Goal: Find specific page/section: Find specific page/section

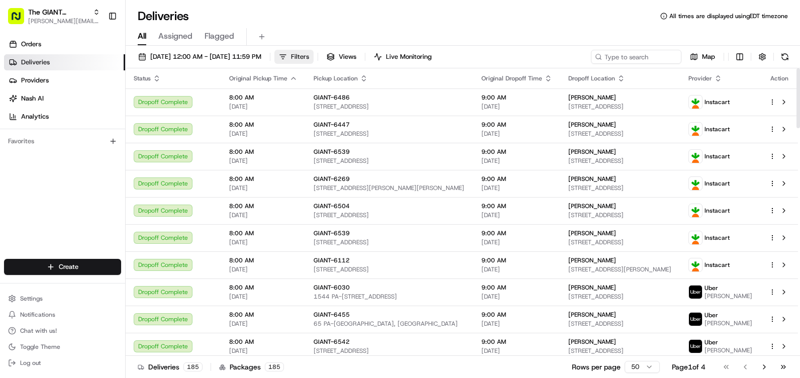
click at [309, 56] on span "Filters" at bounding box center [300, 56] width 18 height 9
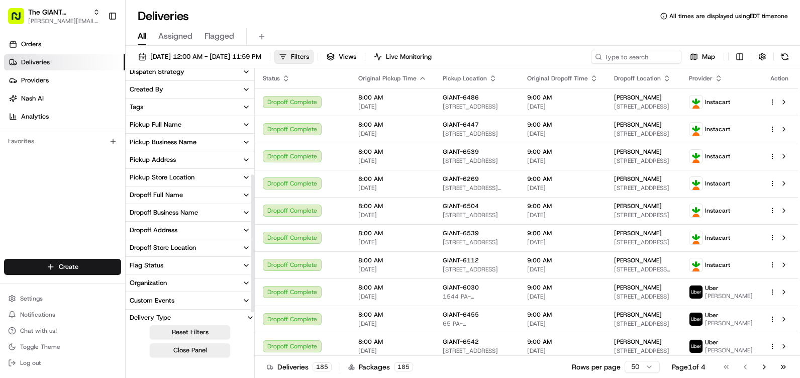
scroll to position [206, 0]
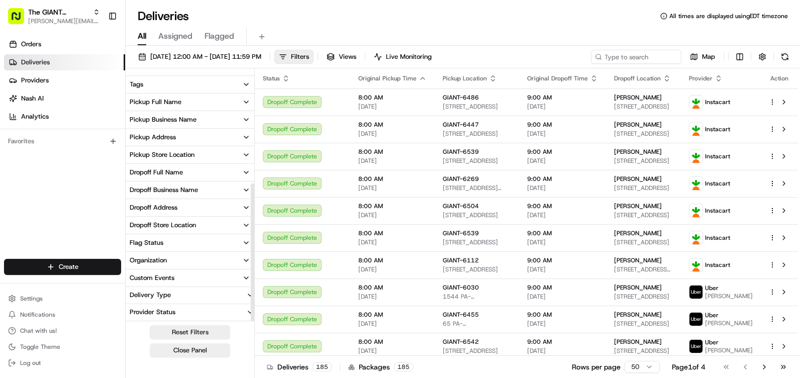
click at [181, 156] on div "Pickup Store Location" at bounding box center [162, 154] width 65 height 9
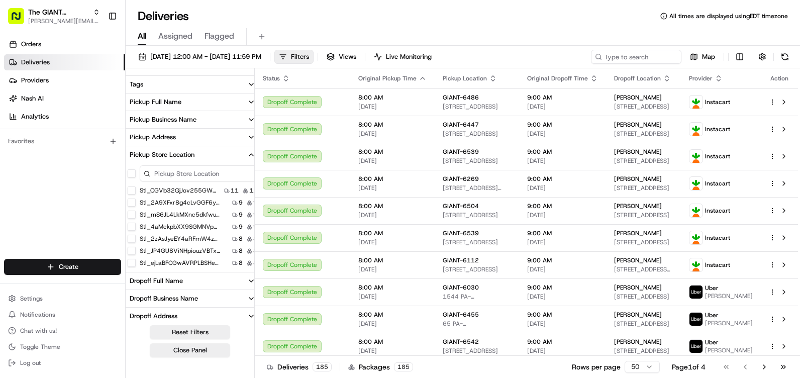
click at [194, 171] on input at bounding box center [199, 173] width 118 height 16
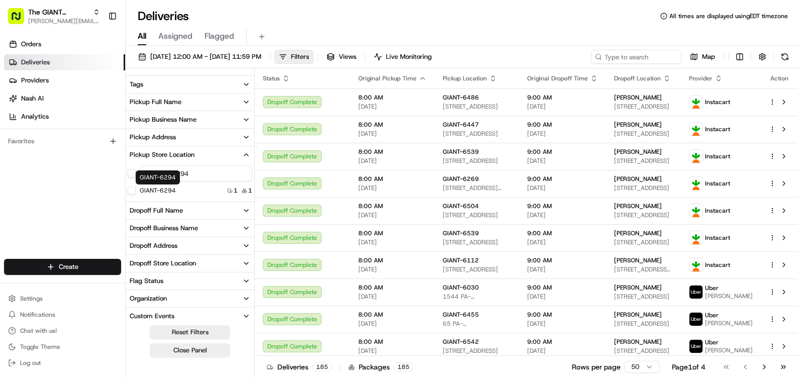
type input "giant-6294"
click at [135, 188] on div "GIANT-6294" at bounding box center [152, 190] width 48 height 8
click at [134, 188] on button "GIANT-6294" at bounding box center [132, 190] width 8 height 8
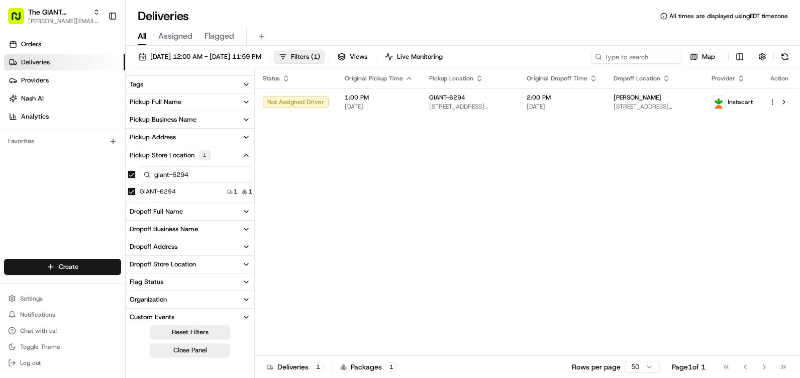
drag, startPoint x: 404, startPoint y: 205, endPoint x: 384, endPoint y: 206, distance: 20.1
click at [404, 205] on div "Status Original Pickup Time Pickup Location Original Dropoff Time Dropoff Locat…" at bounding box center [526, 211] width 543 height 287
